Goal: Information Seeking & Learning: Learn about a topic

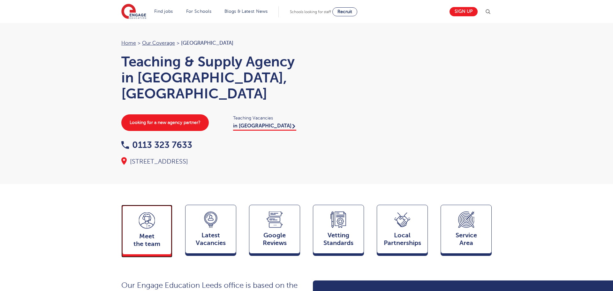
click at [145, 216] on icon at bounding box center [147, 220] width 16 height 16
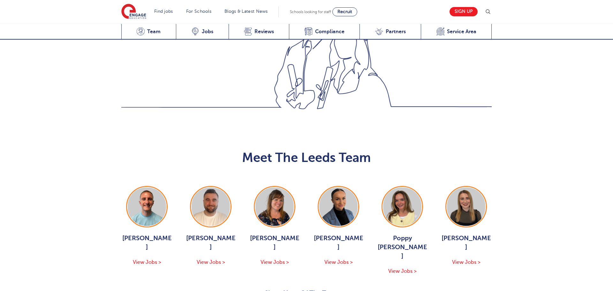
scroll to position [697, 0]
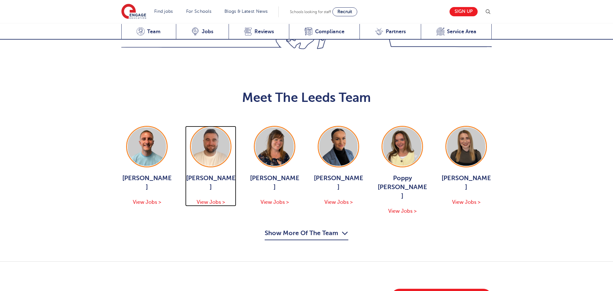
click at [206, 127] on img at bounding box center [210, 146] width 38 height 38
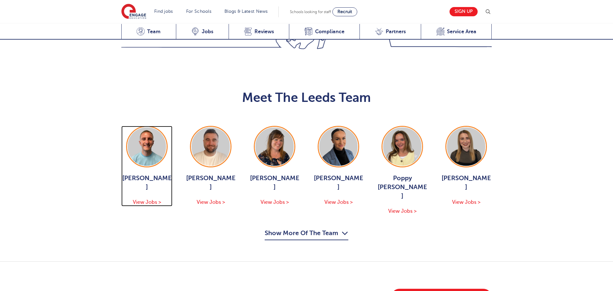
click at [143, 127] on img at bounding box center [147, 146] width 38 height 38
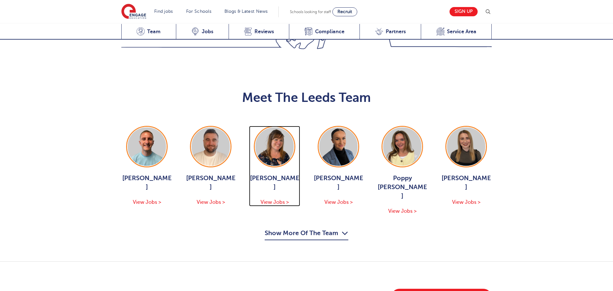
click at [260, 127] on img at bounding box center [274, 146] width 38 height 38
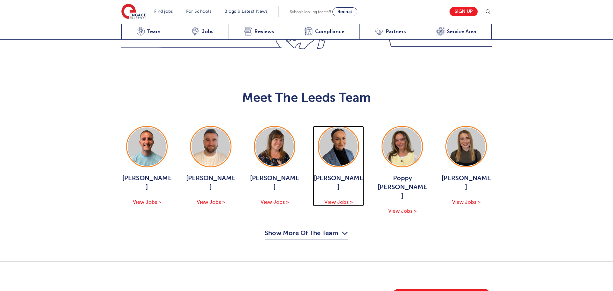
click at [338, 127] on img at bounding box center [338, 146] width 38 height 38
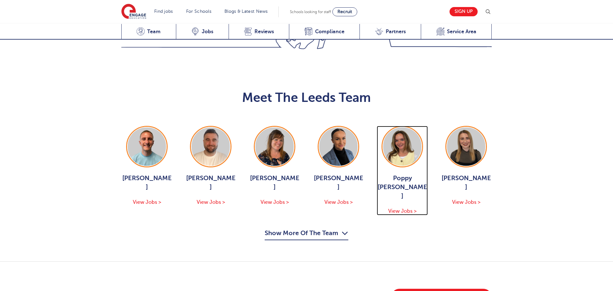
click at [385, 127] on img at bounding box center [402, 146] width 38 height 38
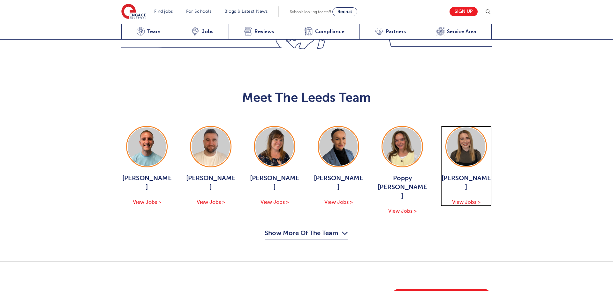
click at [478, 127] on img at bounding box center [466, 146] width 38 height 38
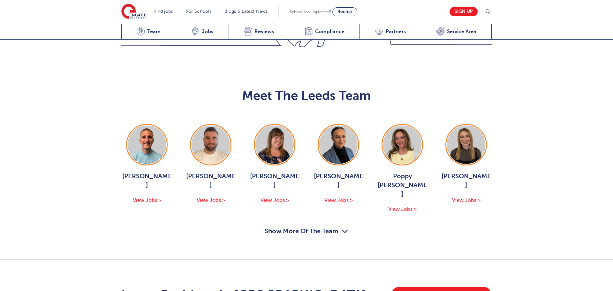
scroll to position [700, 0]
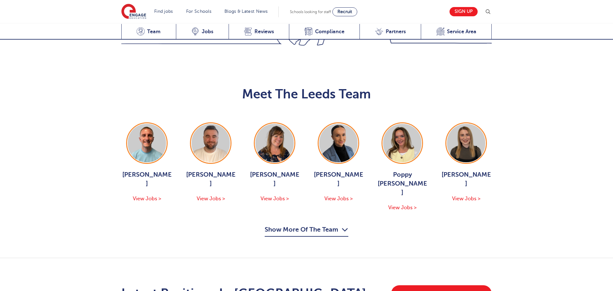
click at [336, 224] on button "Show More Of The Team" at bounding box center [306, 230] width 84 height 12
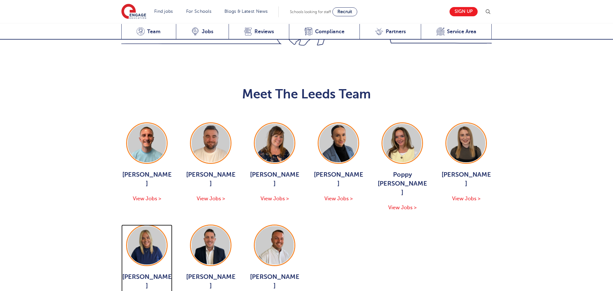
click at [149, 226] on img at bounding box center [147, 245] width 38 height 38
click at [222, 226] on img at bounding box center [210, 245] width 38 height 38
click at [260, 226] on img at bounding box center [274, 245] width 38 height 38
click at [252, 35] on div "Google Reviews Reviews" at bounding box center [258, 32] width 61 height 16
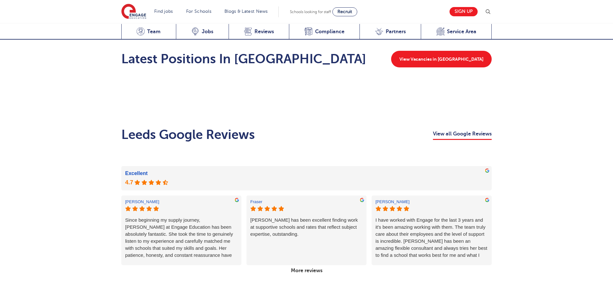
scroll to position [1057, 0]
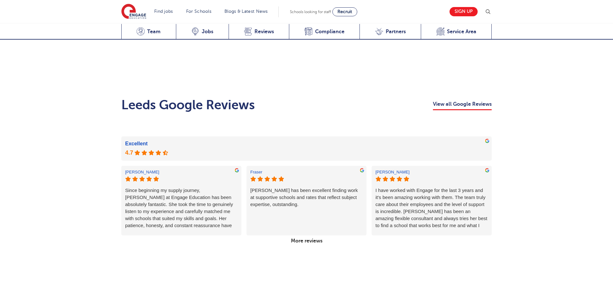
click at [306, 235] on link "More reviews" at bounding box center [306, 240] width 37 height 11
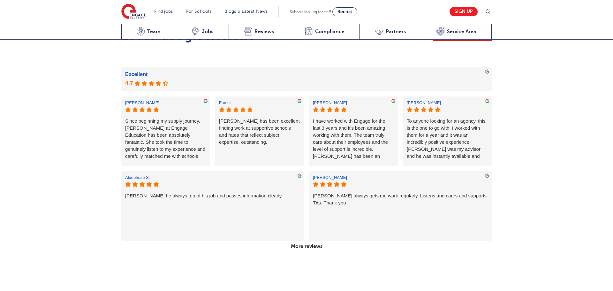
scroll to position [1127, 0]
click at [300, 240] on link "More reviews" at bounding box center [306, 245] width 37 height 11
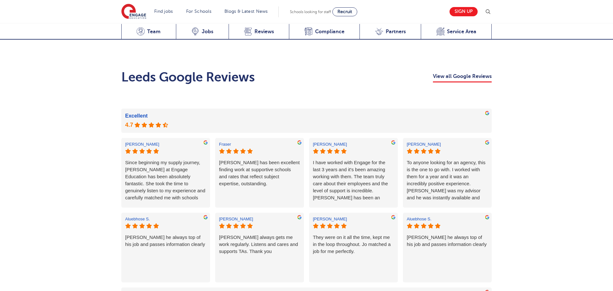
scroll to position [1077, 0]
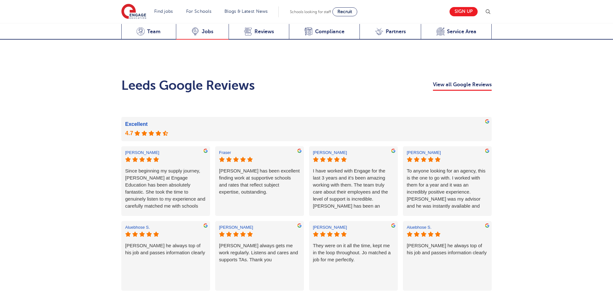
click at [201, 35] on div "Latest Vacancies Jobs" at bounding box center [202, 32] width 53 height 16
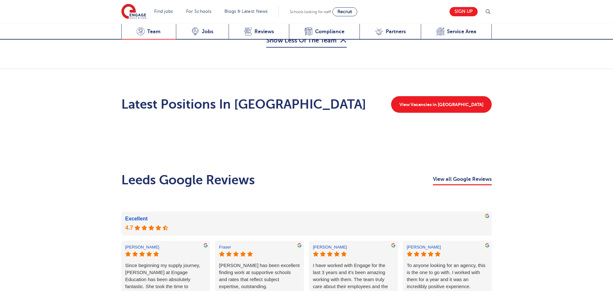
click at [143, 33] on icon at bounding box center [140, 33] width 6 height 2
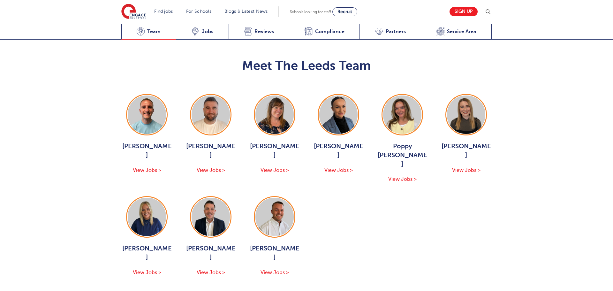
scroll to position [697, 0]
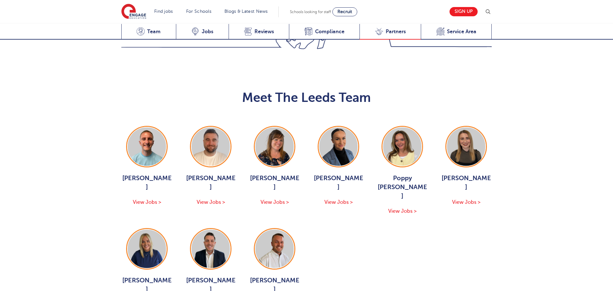
click at [373, 30] on div "Local Partnerships Partners" at bounding box center [389, 32] width 61 height 16
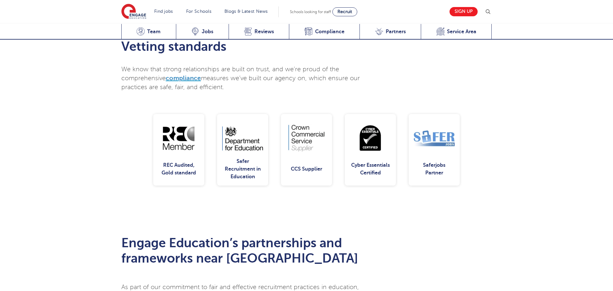
scroll to position [1611, 0]
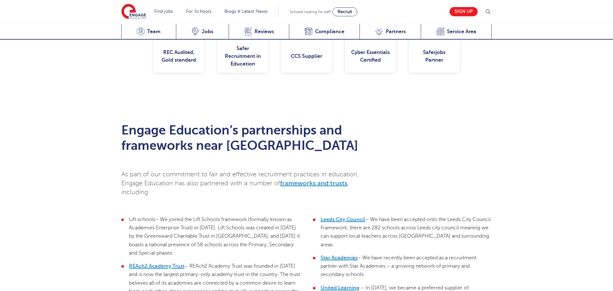
scroll to position [1587, 0]
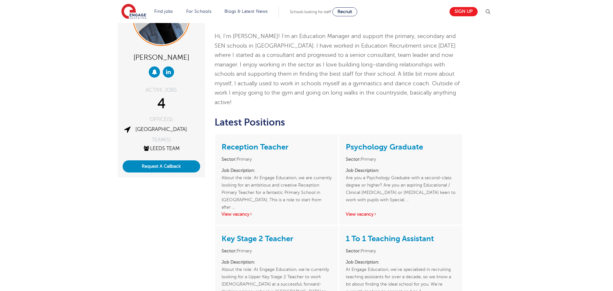
scroll to position [54, 0]
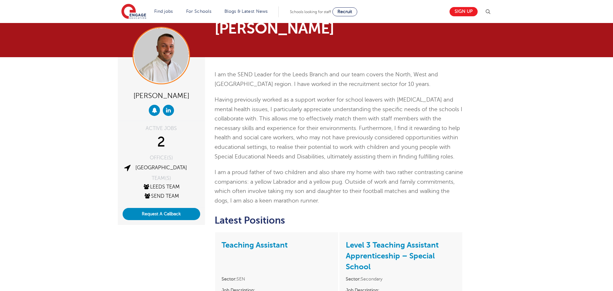
scroll to position [17, 0]
